Goal: Check status: Check status

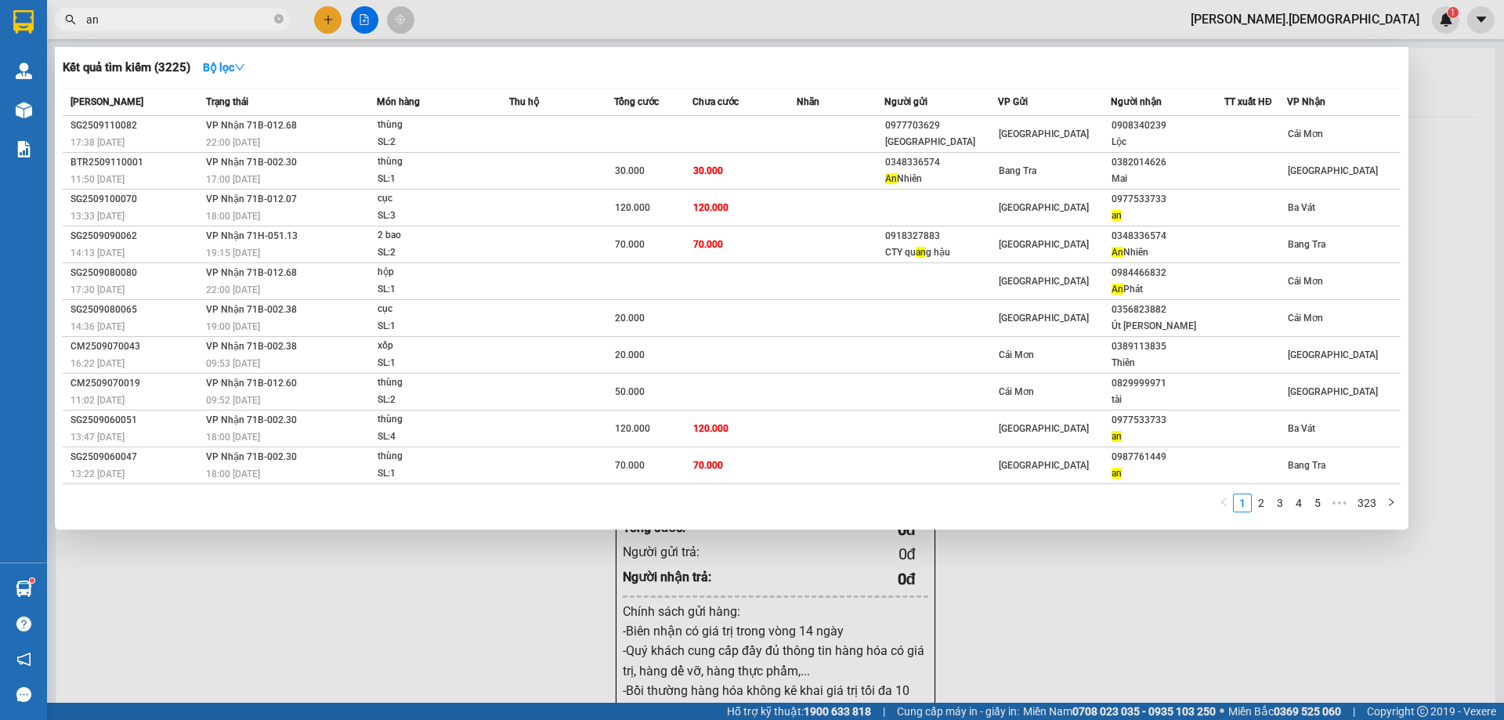
click at [258, 624] on div at bounding box center [752, 360] width 1504 height 720
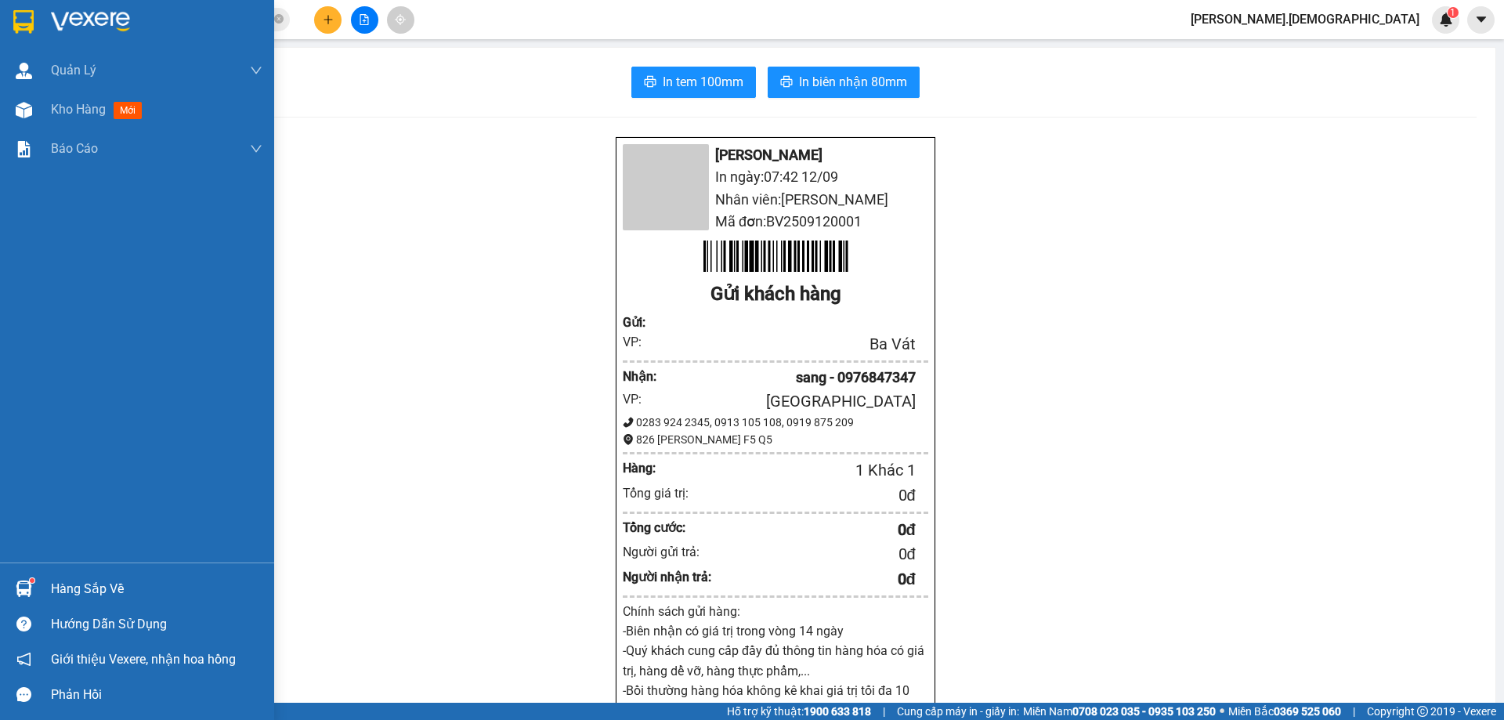
click at [56, 586] on div "Hàng sắp về" at bounding box center [157, 589] width 212 height 24
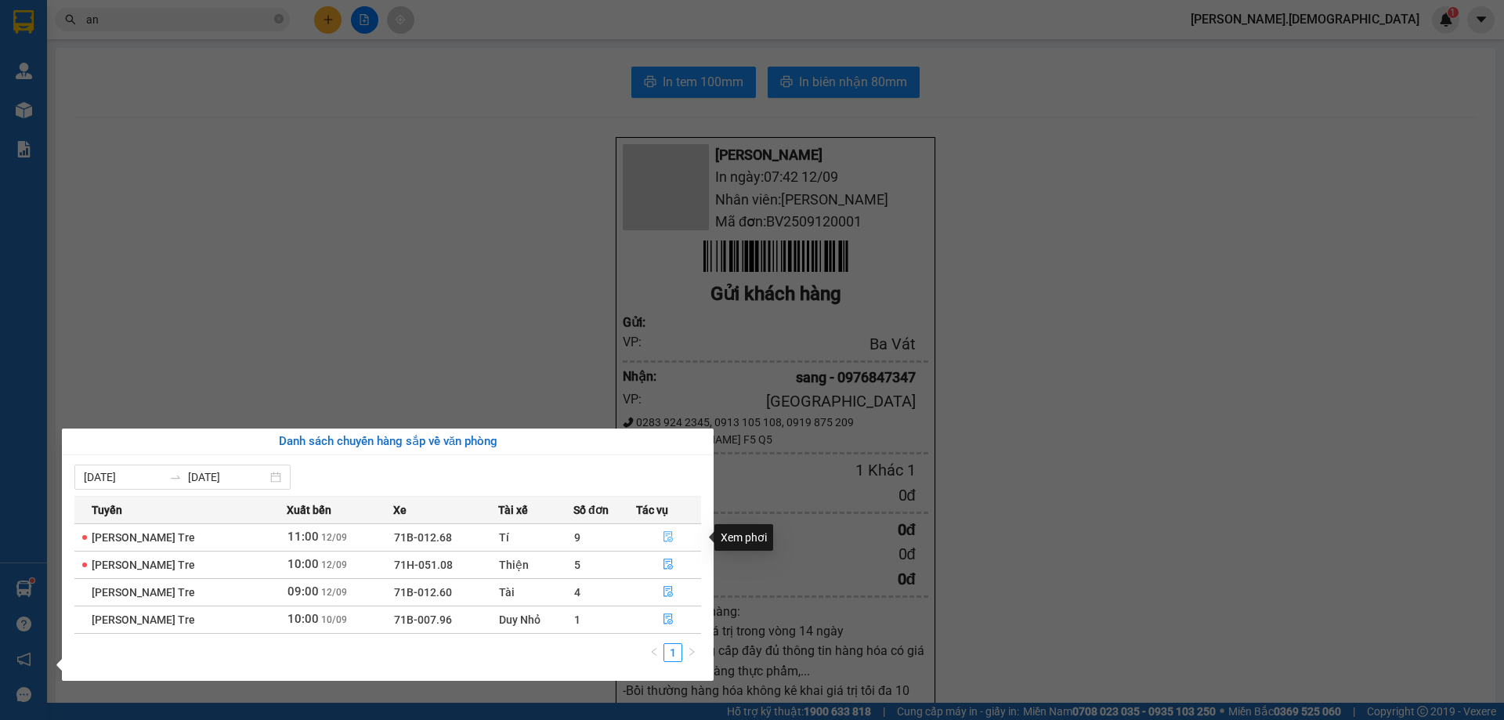
click at [668, 537] on icon "file-done" at bounding box center [668, 536] width 11 height 11
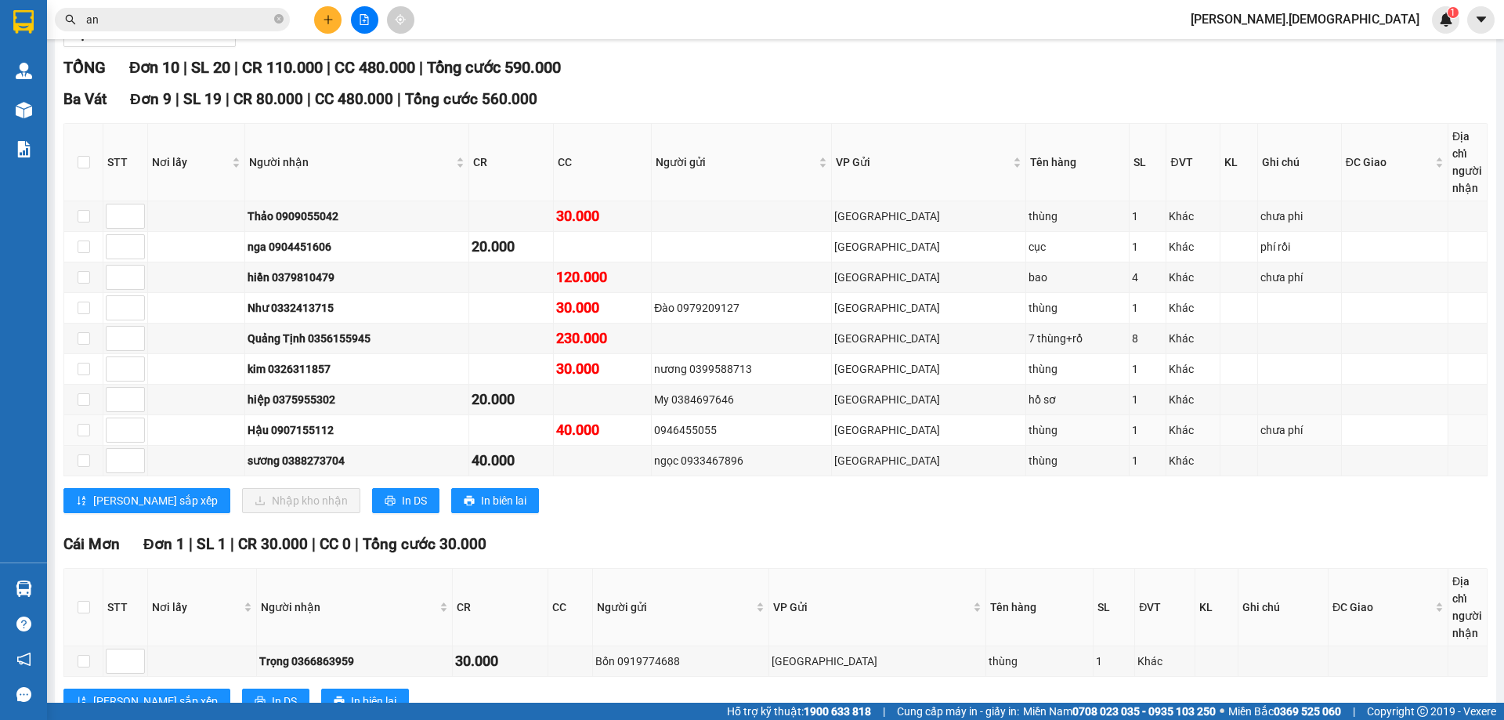
scroll to position [246, 0]
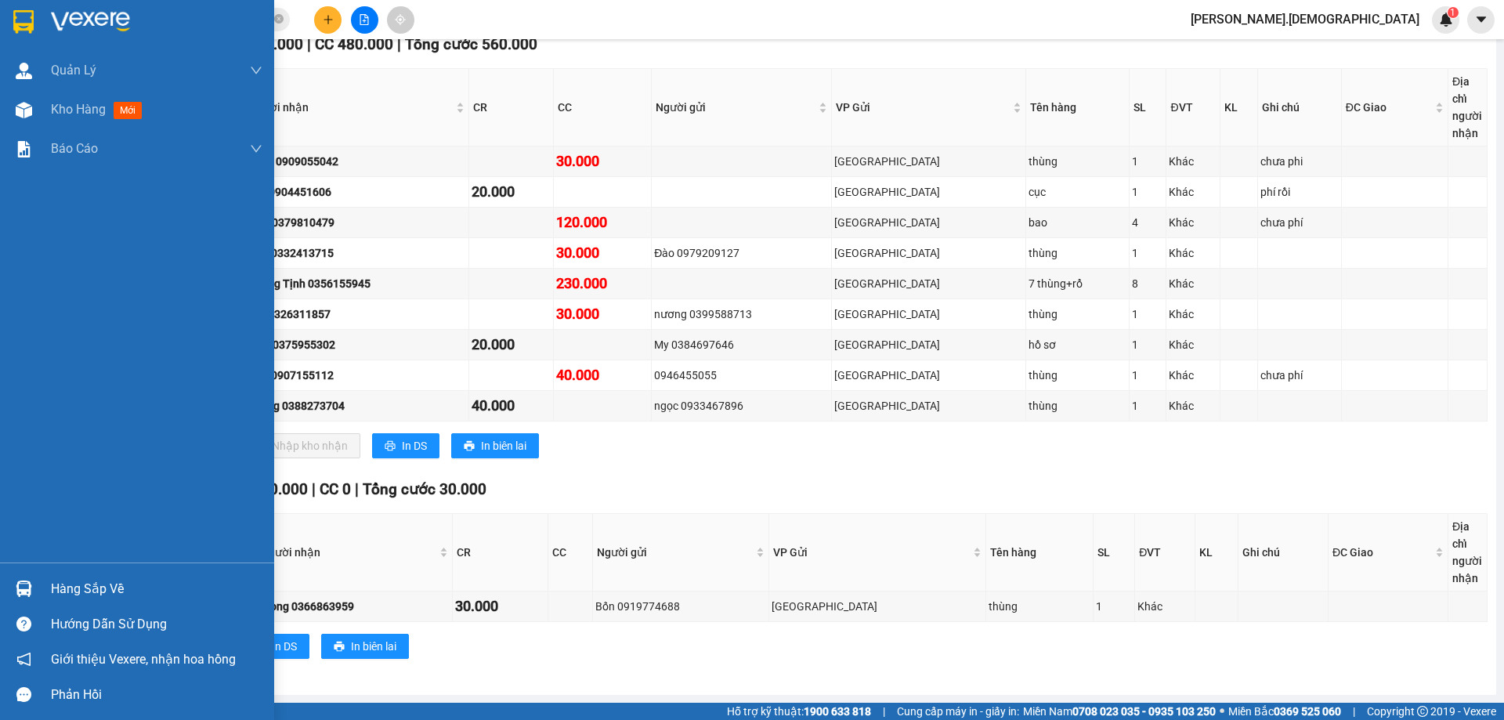
click at [74, 590] on div "Hàng sắp về" at bounding box center [157, 589] width 212 height 24
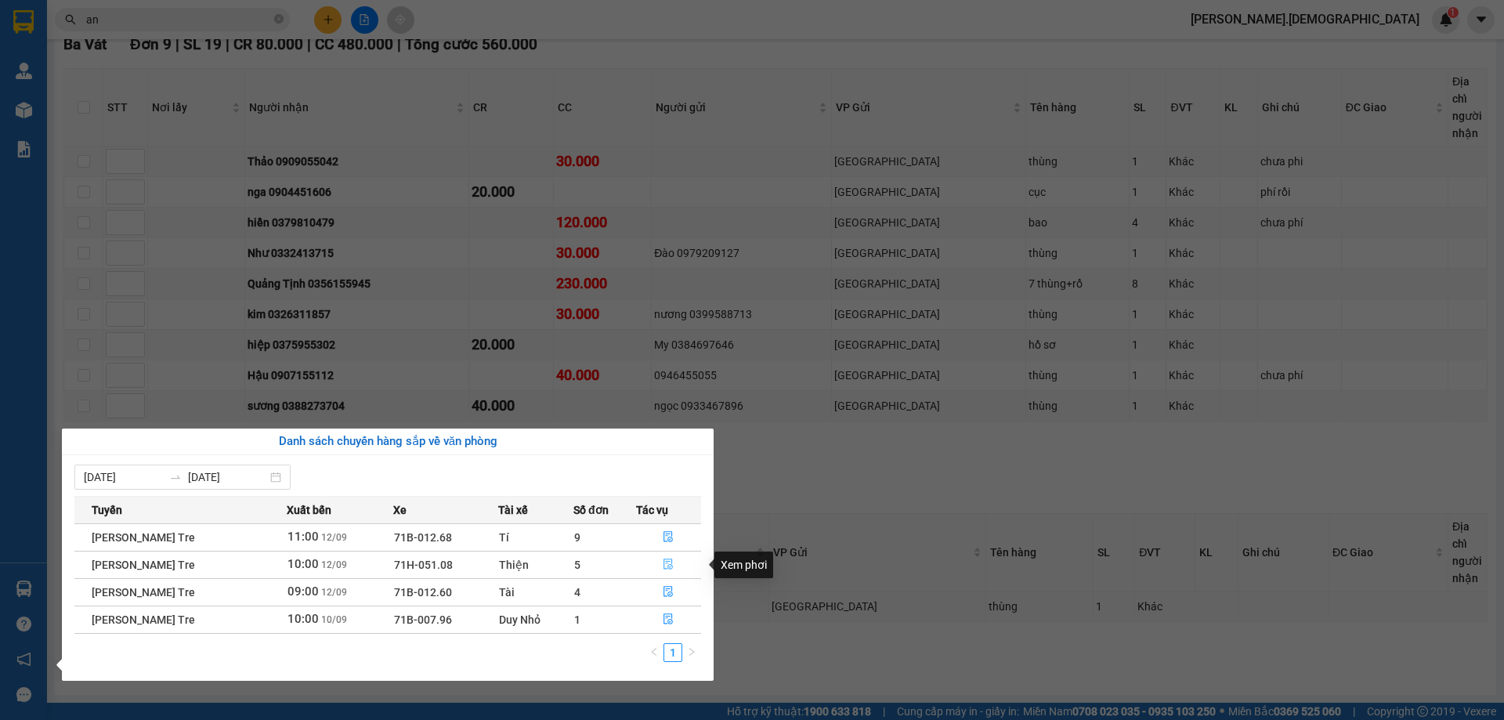
click at [669, 563] on icon "file-done" at bounding box center [668, 564] width 11 height 11
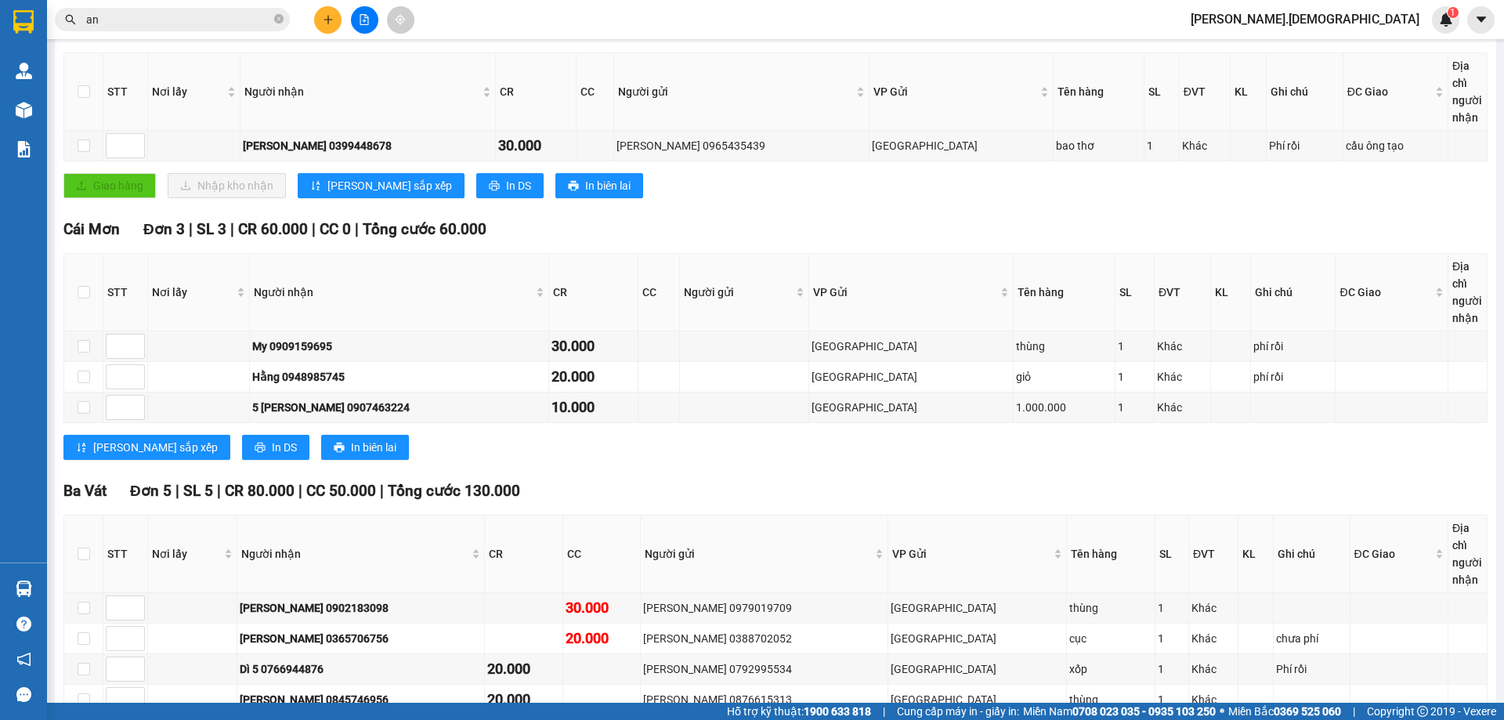
scroll to position [385, 0]
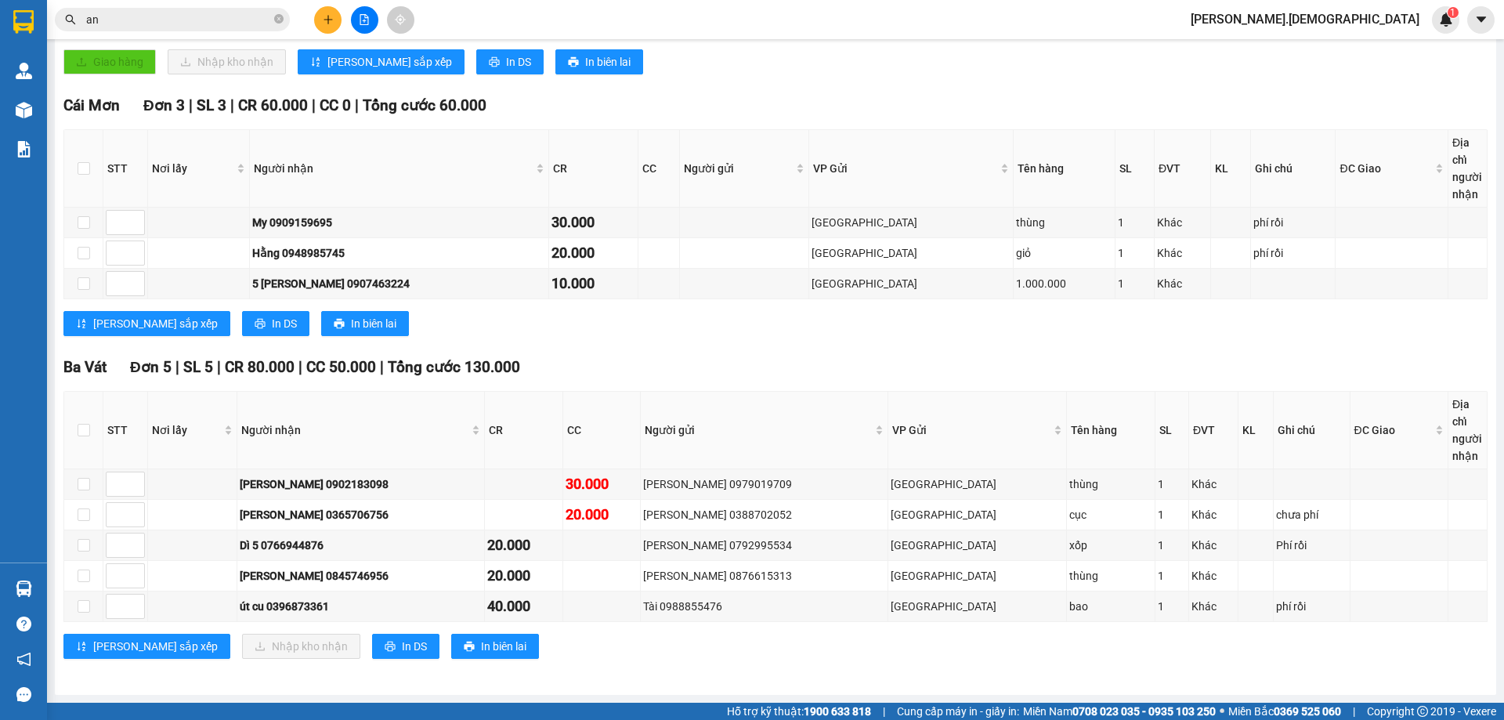
click at [592, 671] on div "[PERSON_NAME] 9 | SL 9 | CR 170.000 | CC 50.000 | [PERSON_NAME] 220.000 Giao dọ…" at bounding box center [775, 269] width 1424 height 817
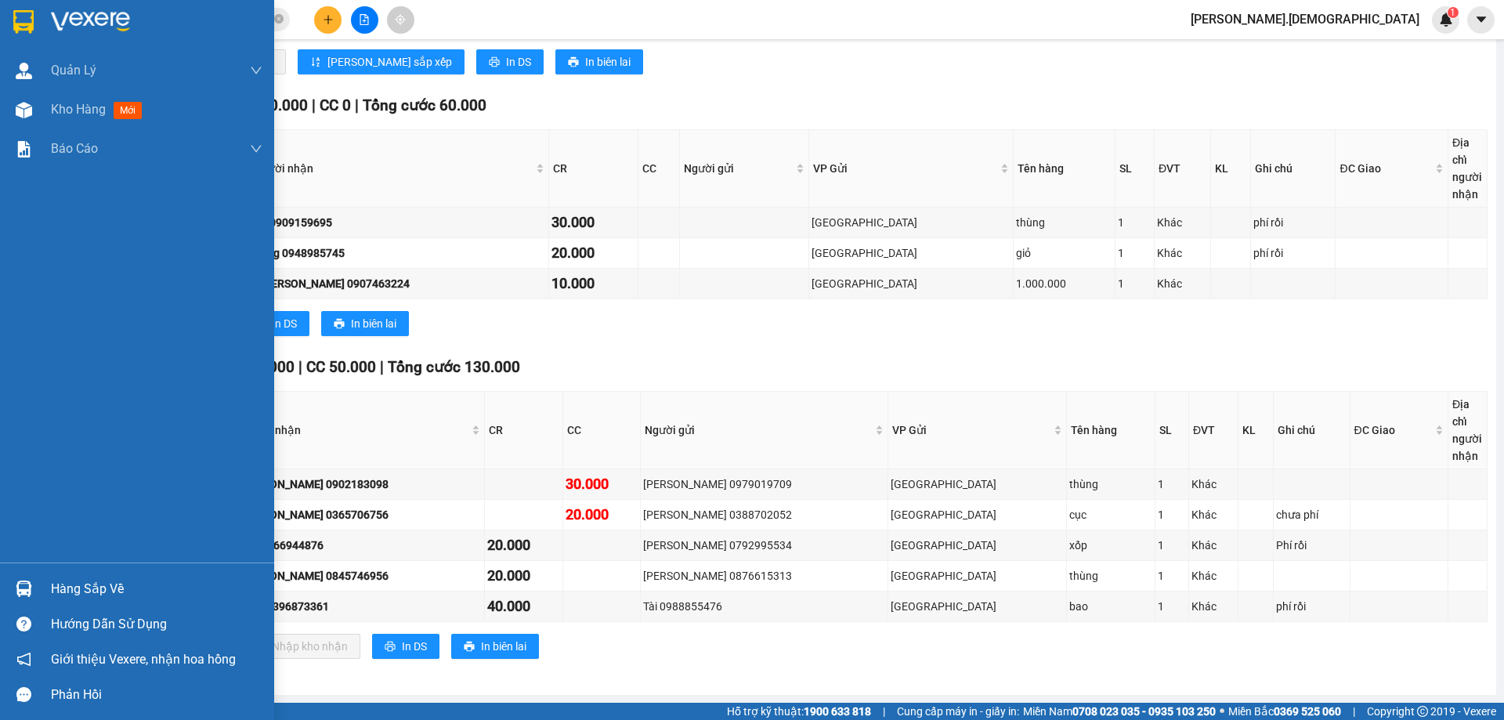
click at [79, 588] on div "Hàng sắp về" at bounding box center [157, 589] width 212 height 24
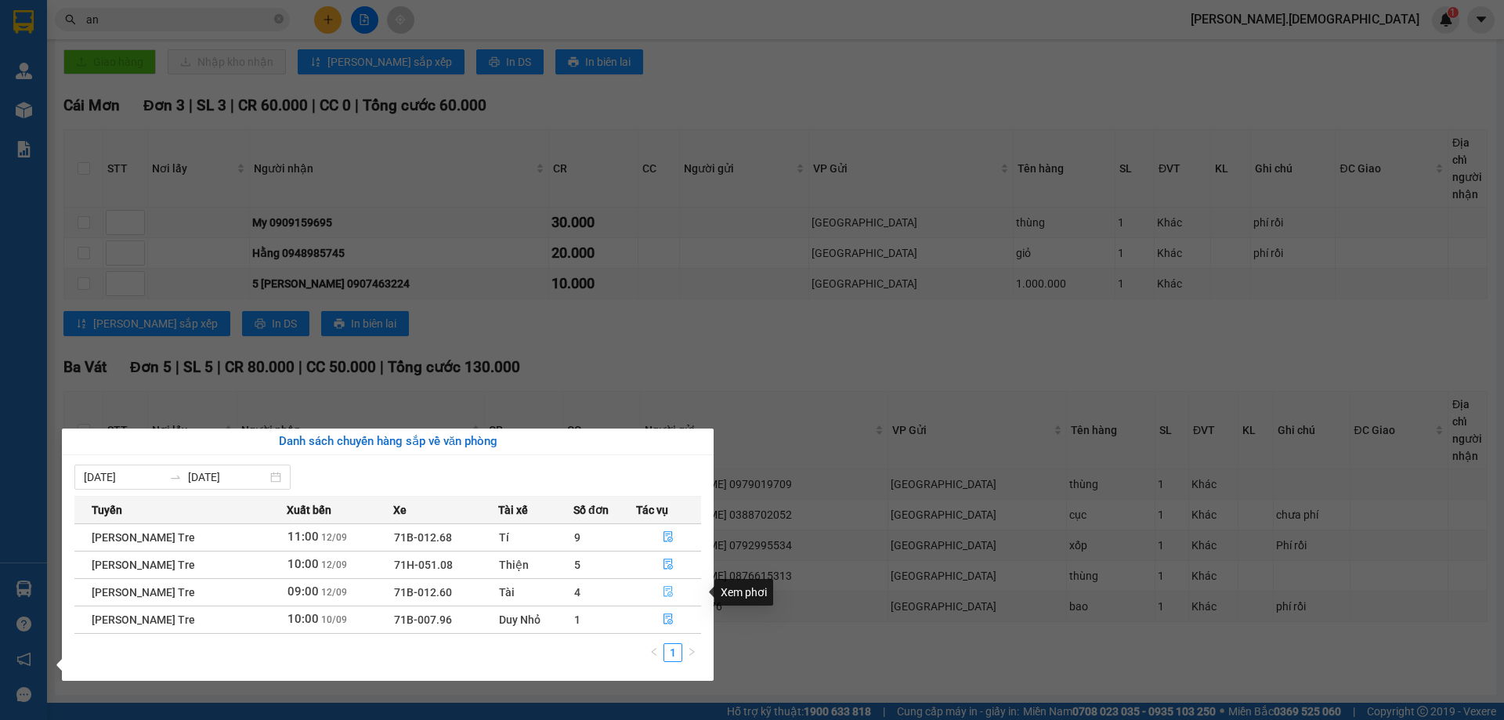
click at [674, 595] on icon "file-done" at bounding box center [668, 591] width 11 height 11
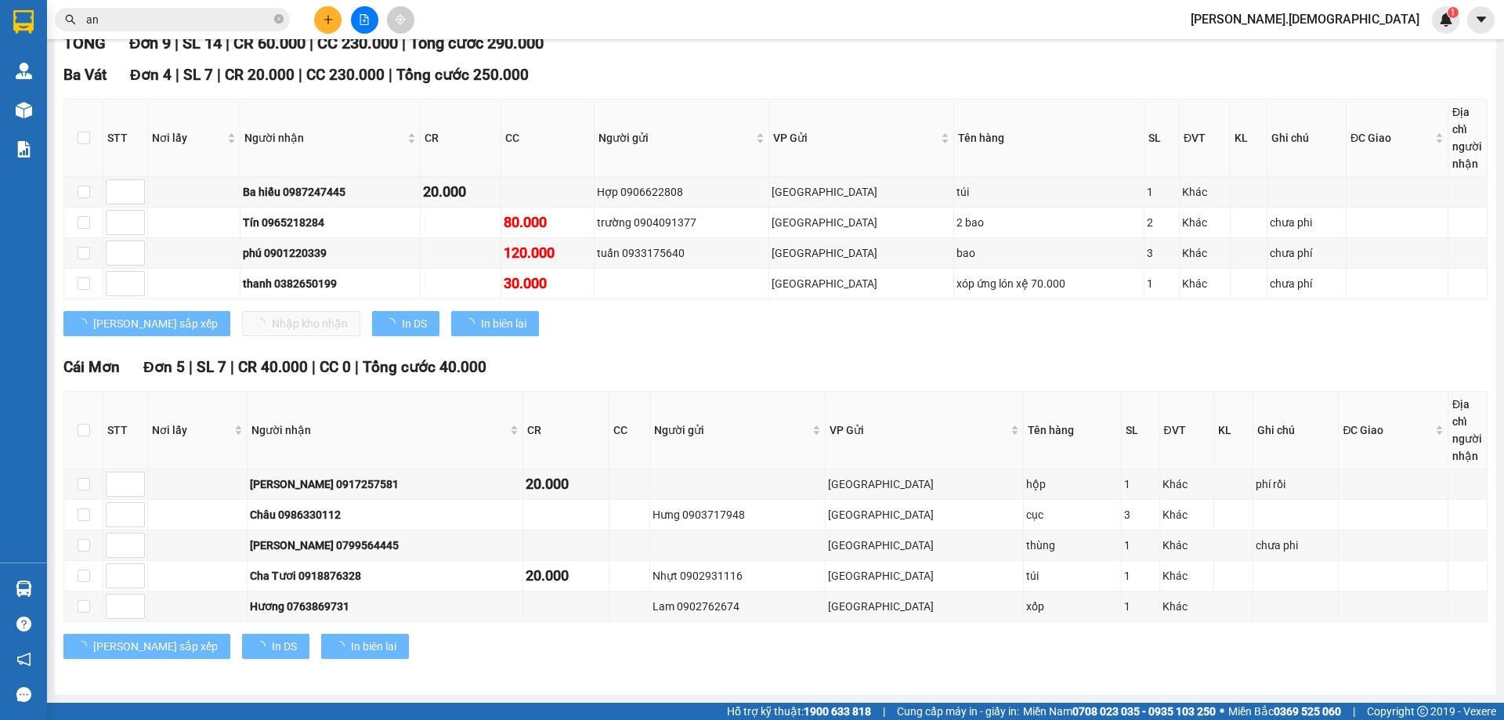
scroll to position [215, 0]
